Goal: Browse casually

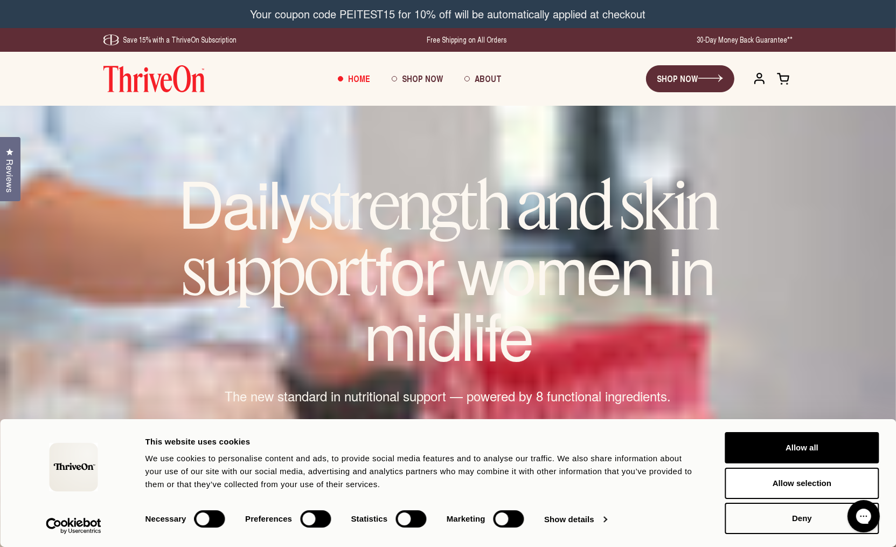
click at [373, 19] on div "Your coupon code PEITEST15 for 10% off will be automatically applied at checkout" at bounding box center [448, 14] width 896 height 28
click at [427, 16] on div "Your coupon code PEITEST15 for 10% off will be automatically applied at checkout" at bounding box center [448, 14] width 896 height 28
click at [430, 17] on div "Your coupon code PEITEST15 for 10% off will be automatically applied at checkout" at bounding box center [448, 14] width 896 height 28
